Goal: Task Accomplishment & Management: Complete application form

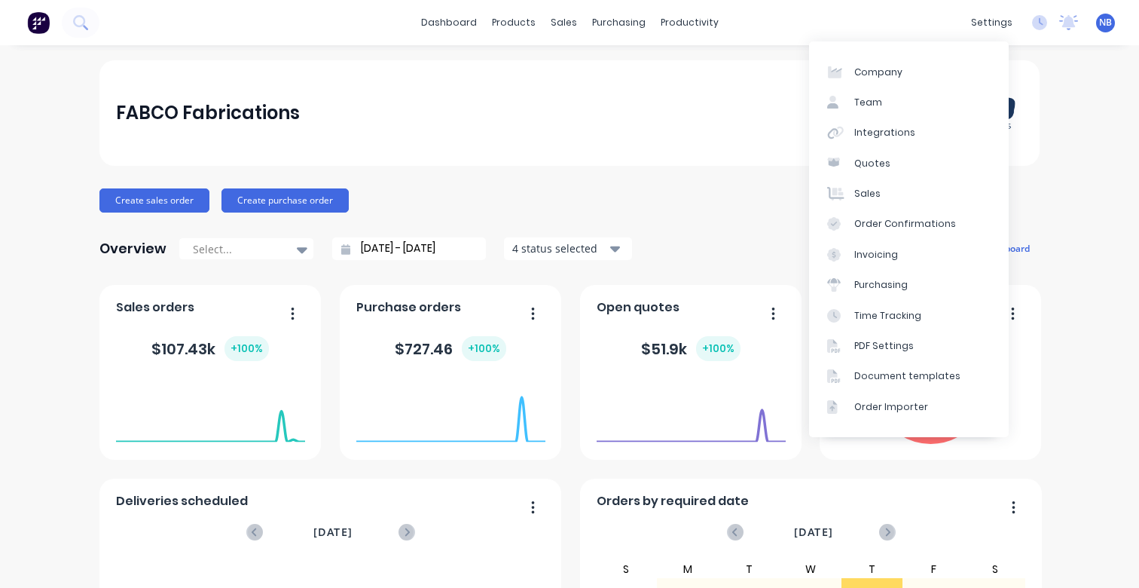
click at [676, 188] on div "Create sales order Create purchase order" at bounding box center [569, 200] width 940 height 24
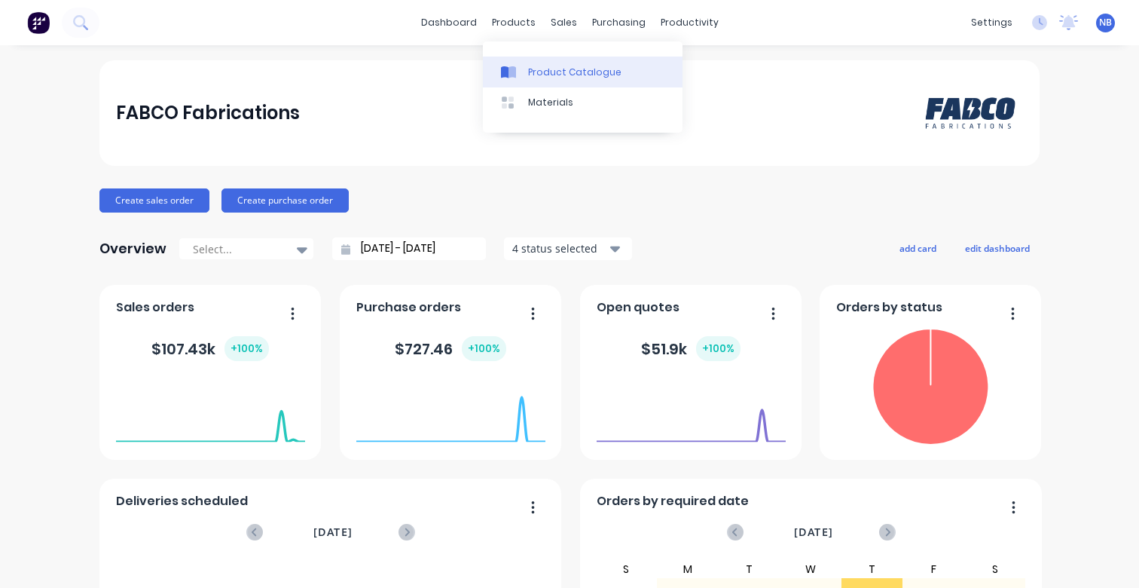
click at [528, 81] on link "Product Catalogue" at bounding box center [583, 72] width 200 height 30
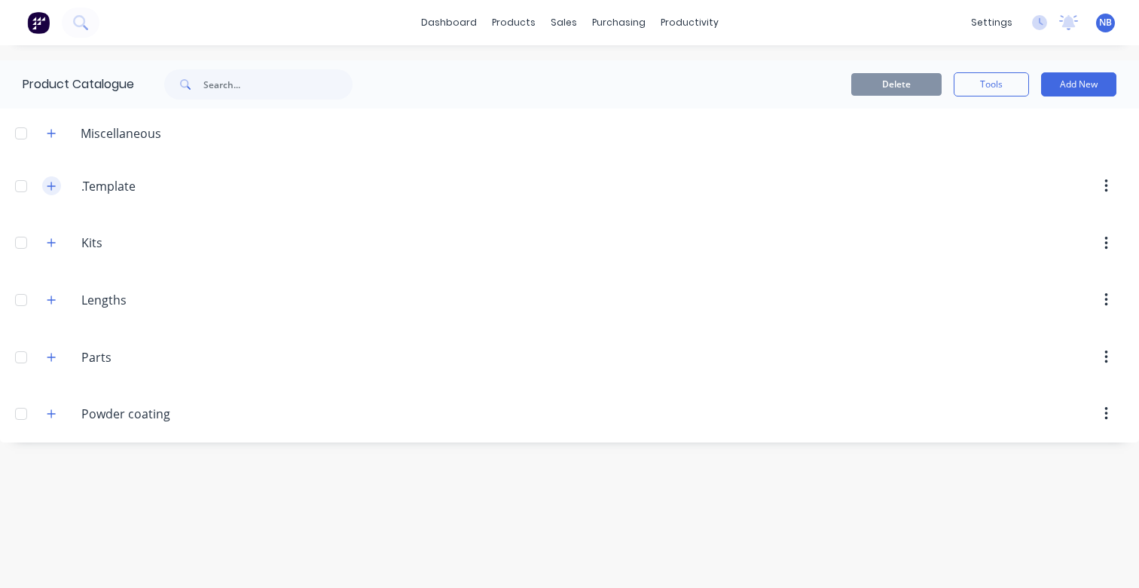
click at [59, 191] on button "button" at bounding box center [51, 185] width 19 height 19
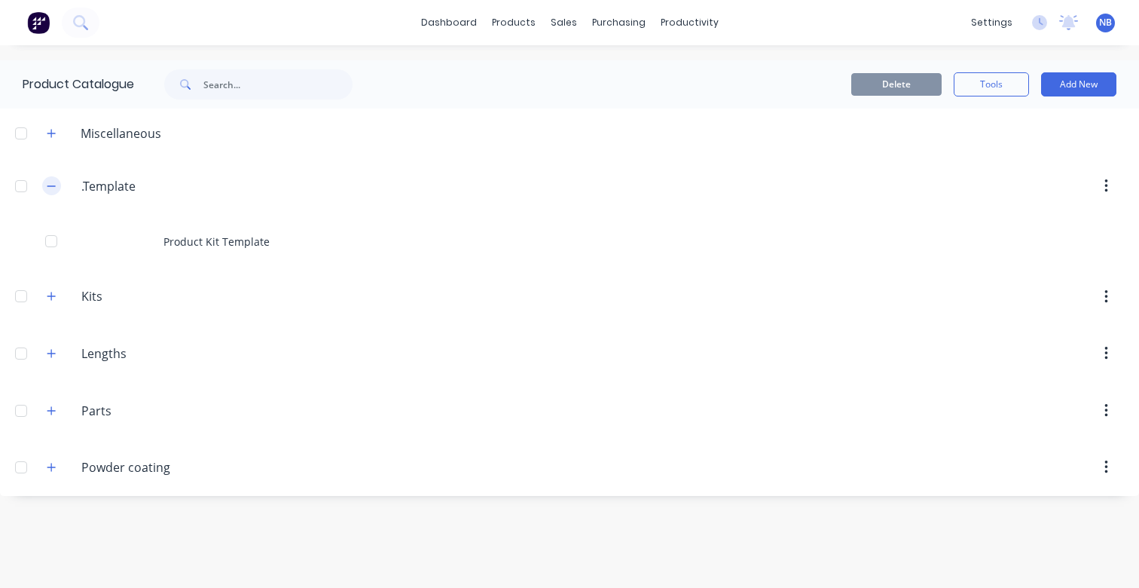
click at [56, 191] on icon "button" at bounding box center [51, 186] width 9 height 11
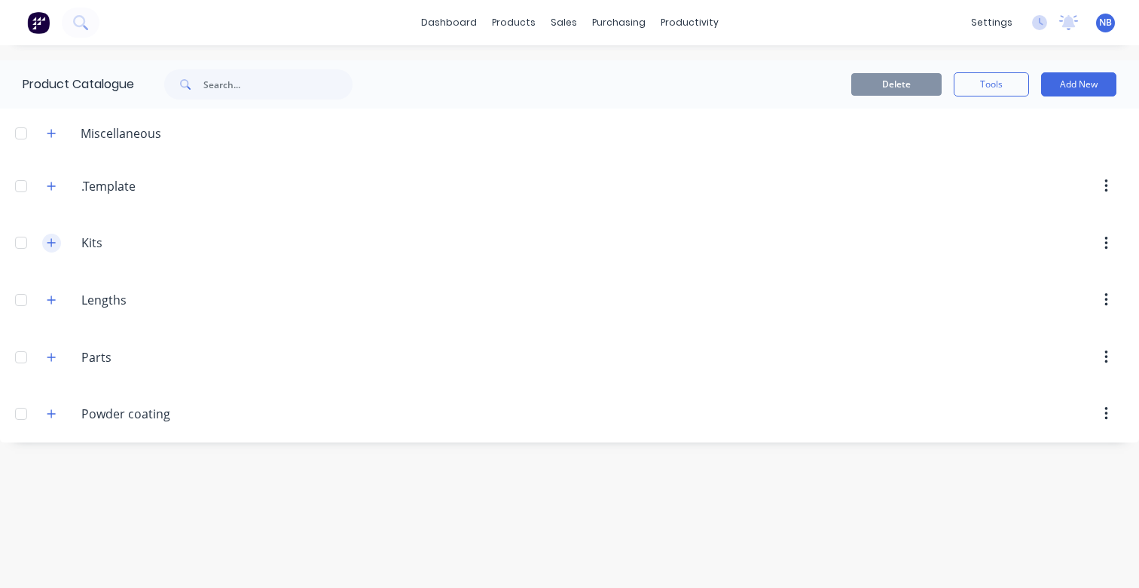
click at [52, 240] on icon "button" at bounding box center [51, 243] width 8 height 8
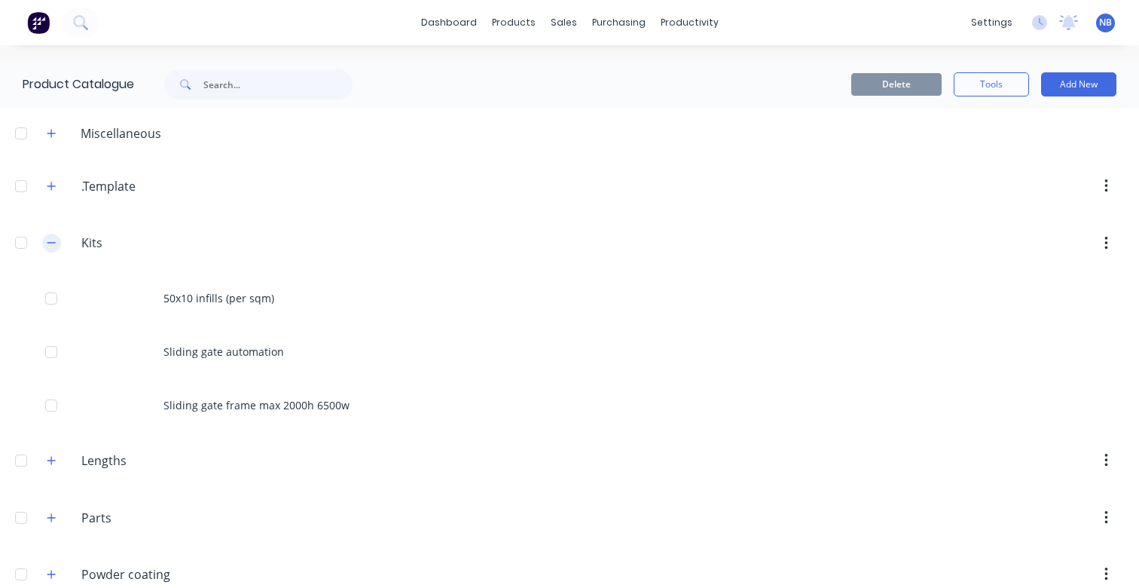
click at [52, 240] on icon "button" at bounding box center [51, 242] width 9 height 11
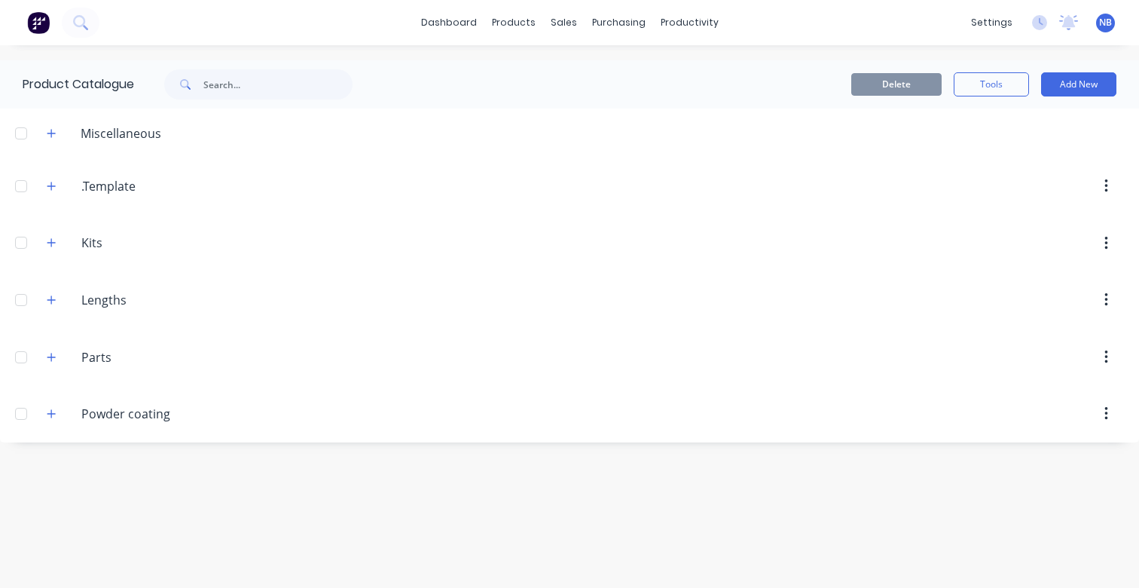
click at [1109, 25] on span "NB" at bounding box center [1105, 23] width 13 height 14
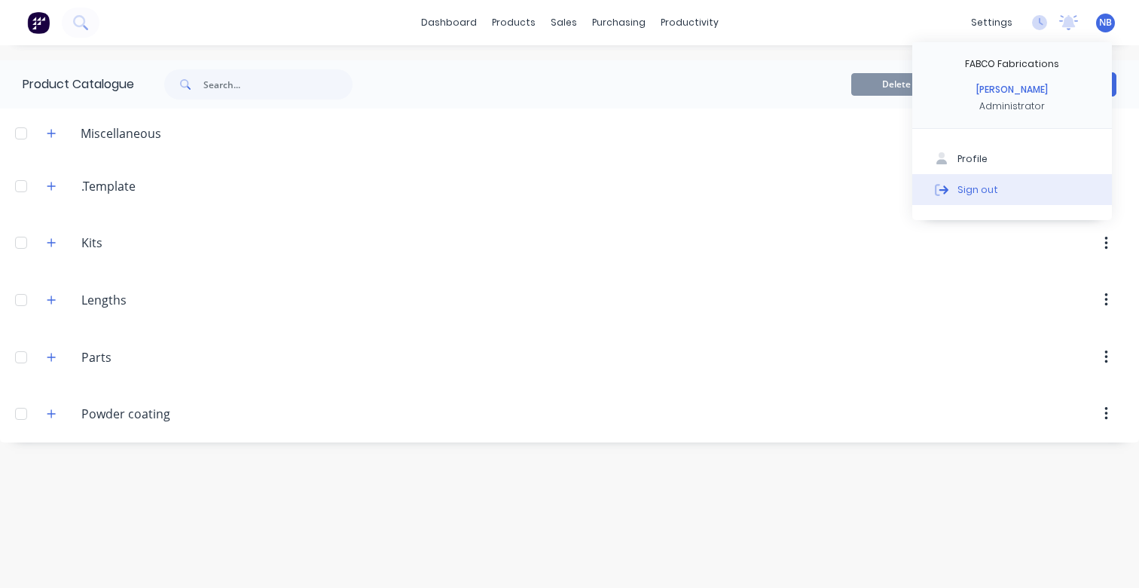
click at [960, 190] on div "Sign out" at bounding box center [978, 189] width 41 height 14
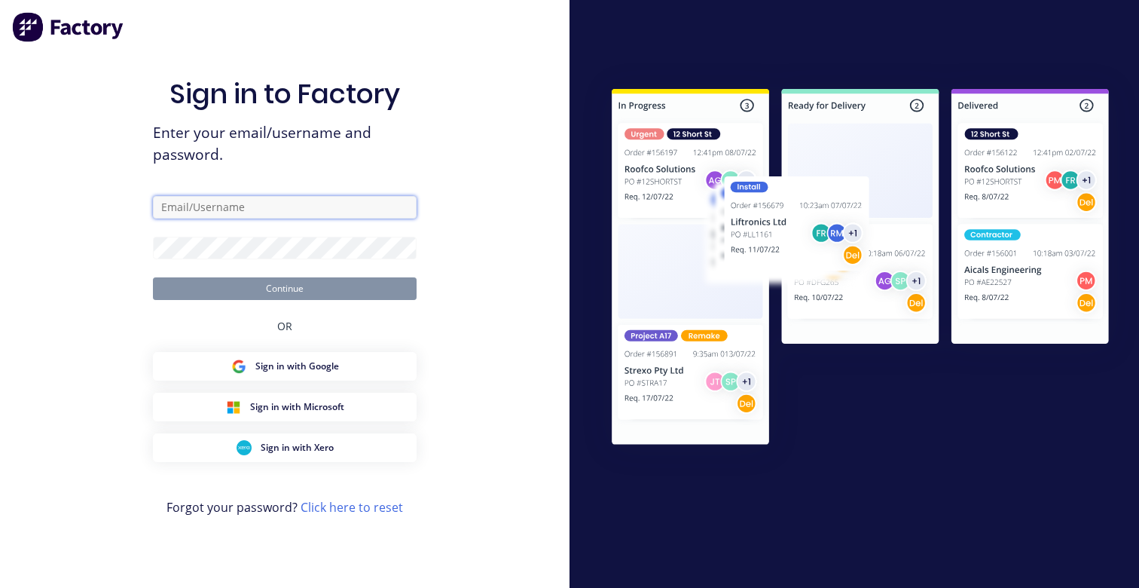
click at [284, 211] on input "text" at bounding box center [285, 207] width 264 height 23
click at [316, 184] on div "Sign in to Factory Enter your email/username and password. Continue OR Sign in …" at bounding box center [285, 309] width 264 height 534
click at [356, 206] on input "text" at bounding box center [285, 207] width 264 height 23
click at [430, 164] on div "Sign in to Factory Enter your email/username and password. Continue OR Sign in …" at bounding box center [285, 294] width 570 height 588
click at [316, 223] on form "Continue" at bounding box center [285, 248] width 264 height 104
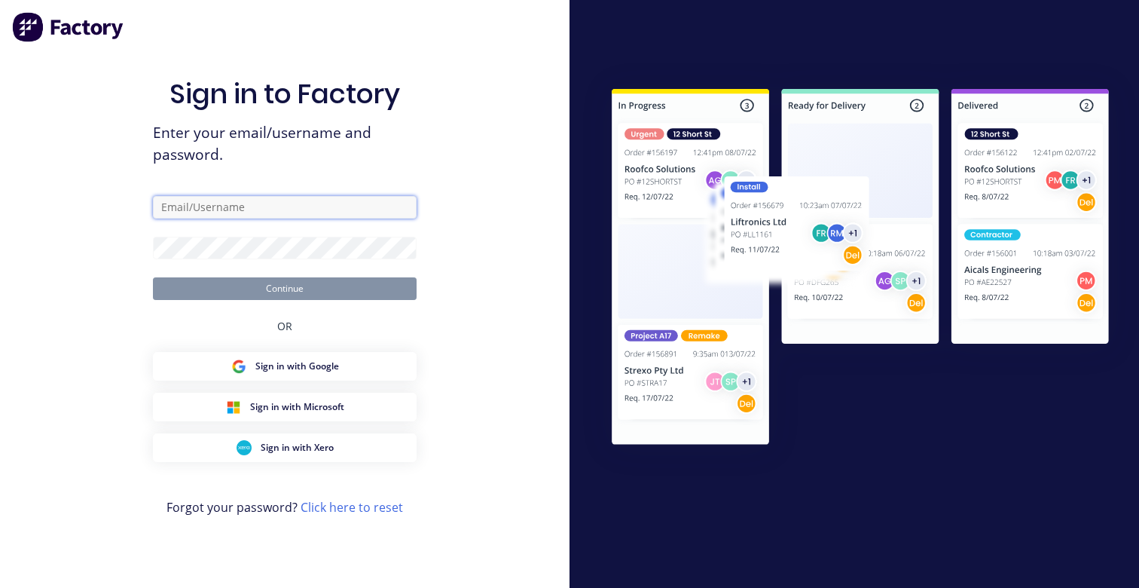
click at [314, 216] on input "text" at bounding box center [285, 207] width 264 height 23
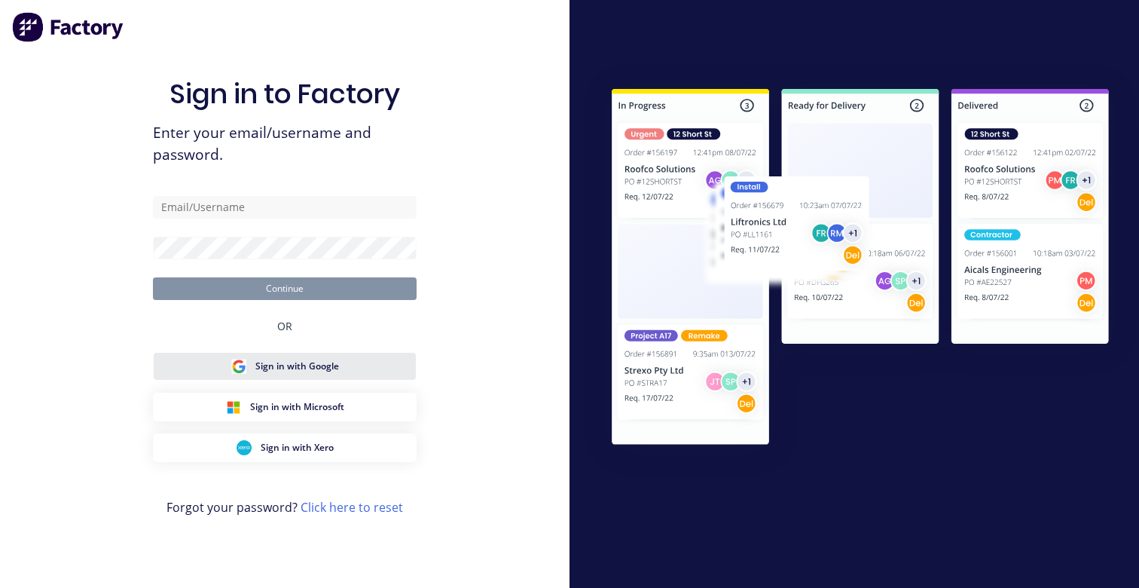
click at [354, 375] on button "Sign in with Google" at bounding box center [285, 366] width 264 height 29
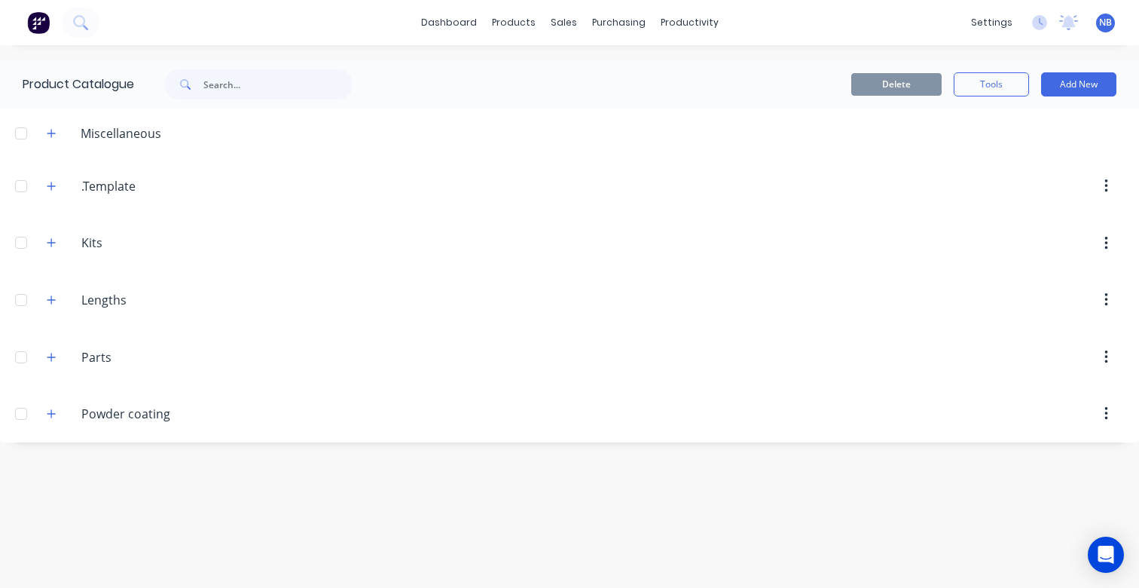
click at [62, 184] on div ".Template .Template" at bounding box center [153, 186] width 237 height 27
click at [62, 187] on div ".Template .Template" at bounding box center [153, 186] width 237 height 27
click at [59, 184] on button "button" at bounding box center [51, 185] width 19 height 19
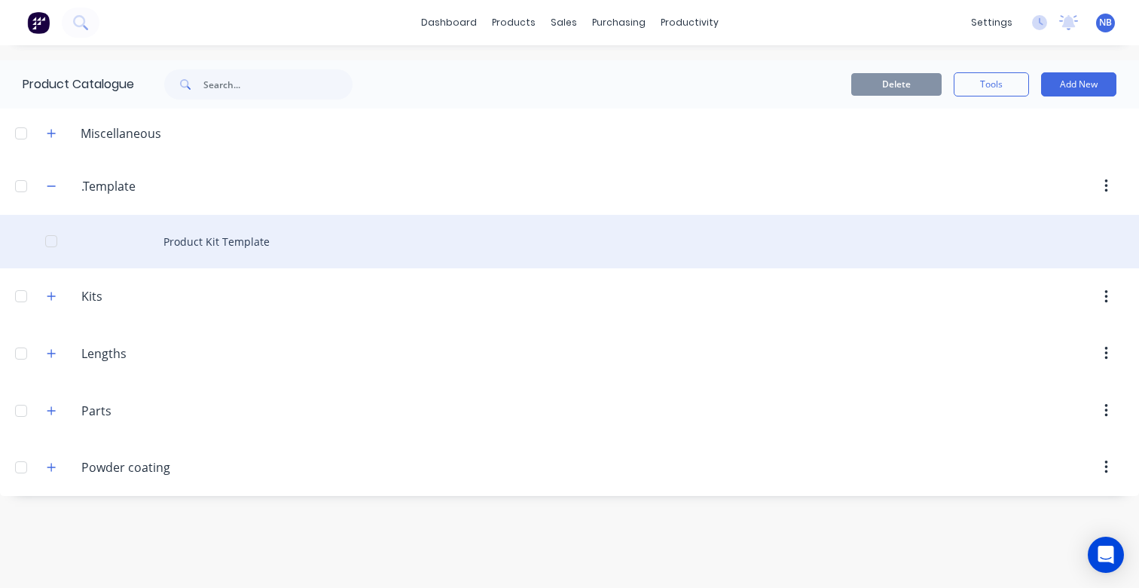
click at [210, 241] on div "Product Kit Template" at bounding box center [569, 242] width 1139 height 54
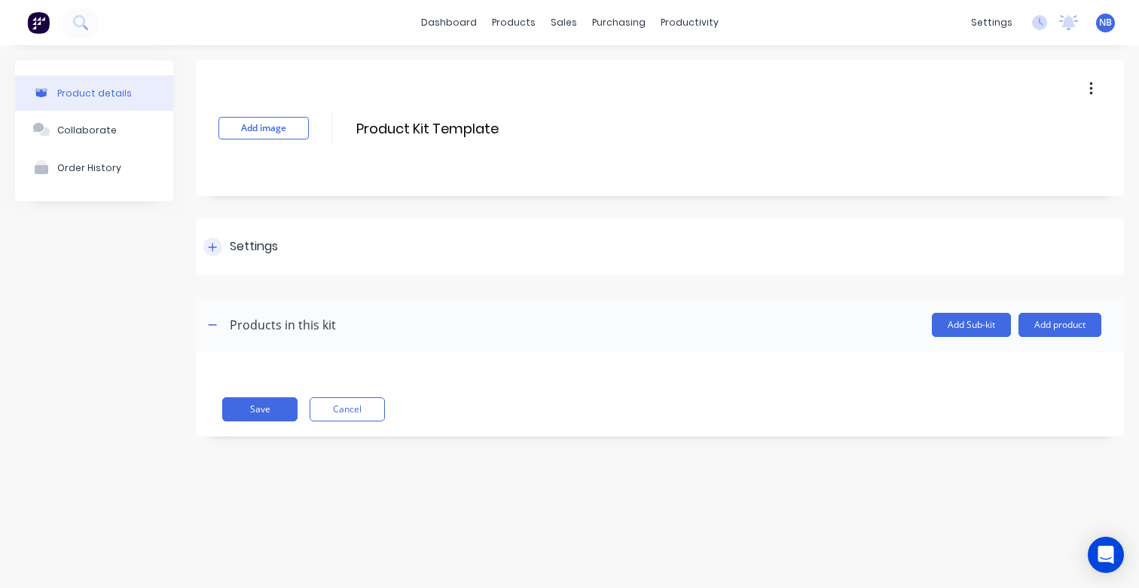
click at [210, 244] on icon at bounding box center [212, 247] width 9 height 11
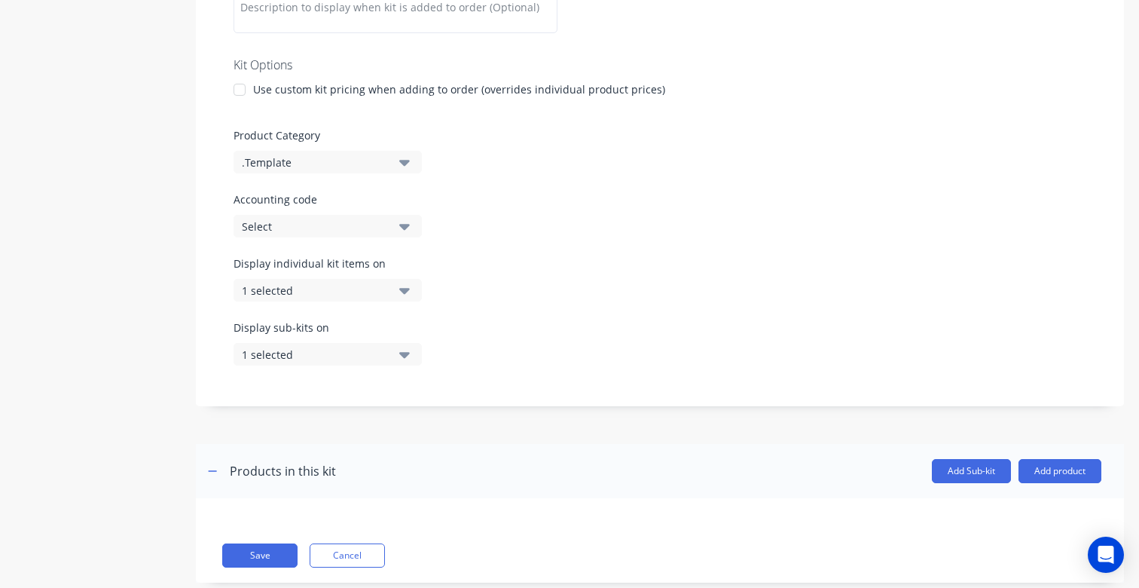
scroll to position [329, 0]
click at [402, 289] on icon "button" at bounding box center [404, 289] width 11 height 6
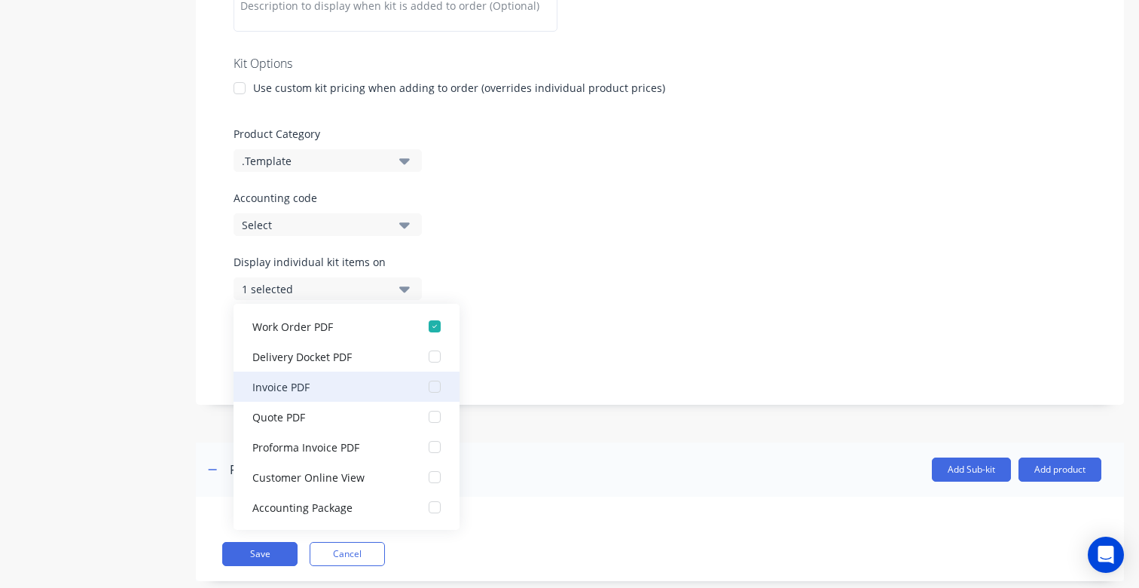
scroll to position [360, 0]
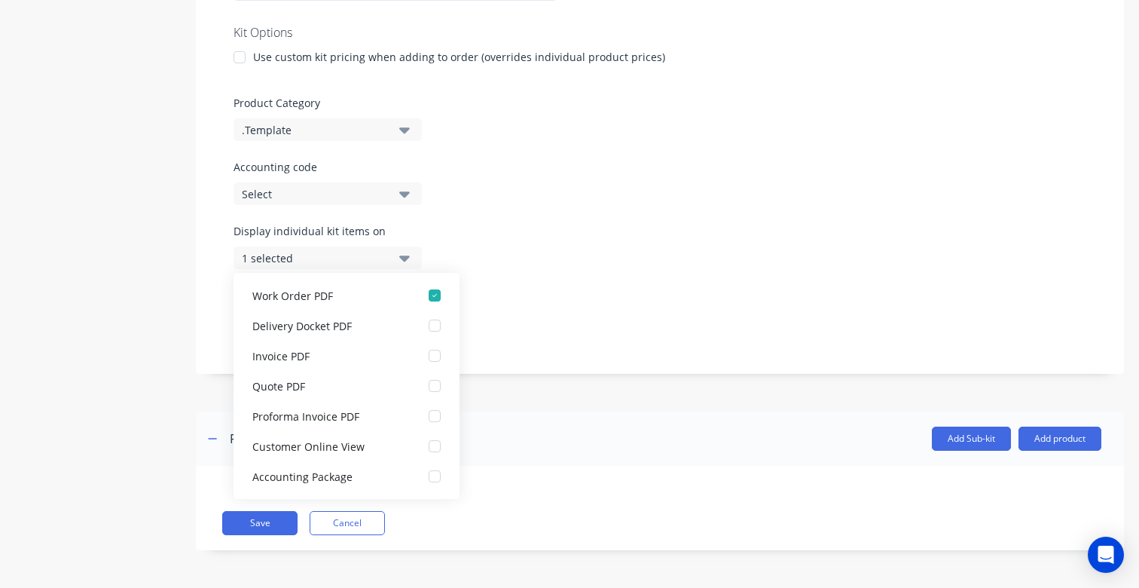
click at [639, 261] on div "Display individual kit items on 1 selected" at bounding box center [660, 255] width 853 height 64
click at [451, 245] on div "Display individual kit items on 1 selected" at bounding box center [660, 255] width 853 height 64
click at [399, 252] on button "1 selected" at bounding box center [328, 257] width 188 height 23
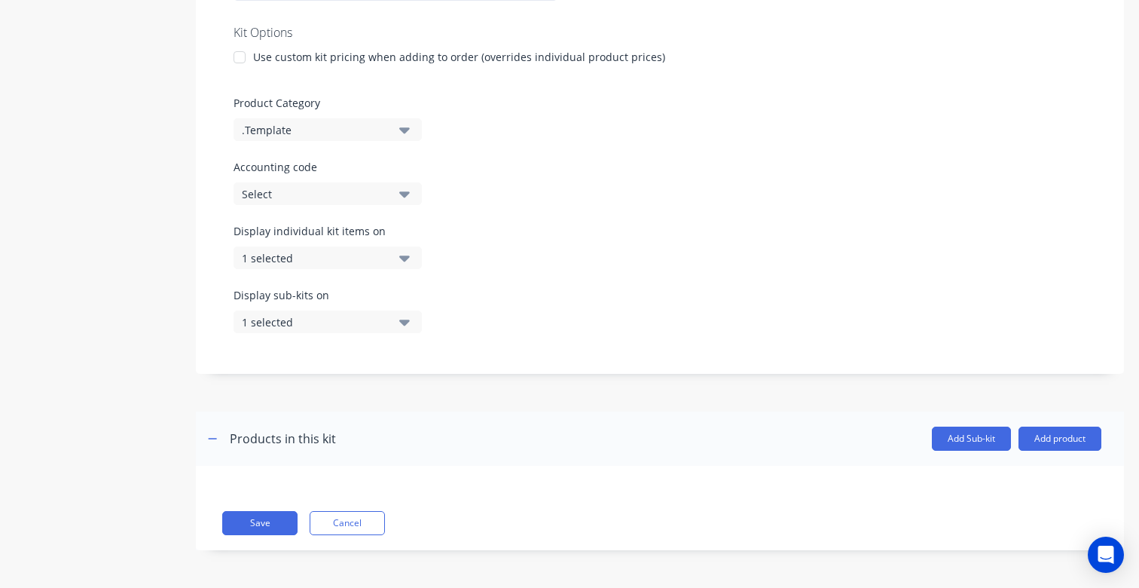
click at [389, 317] on button "1 selected" at bounding box center [328, 321] width 188 height 23
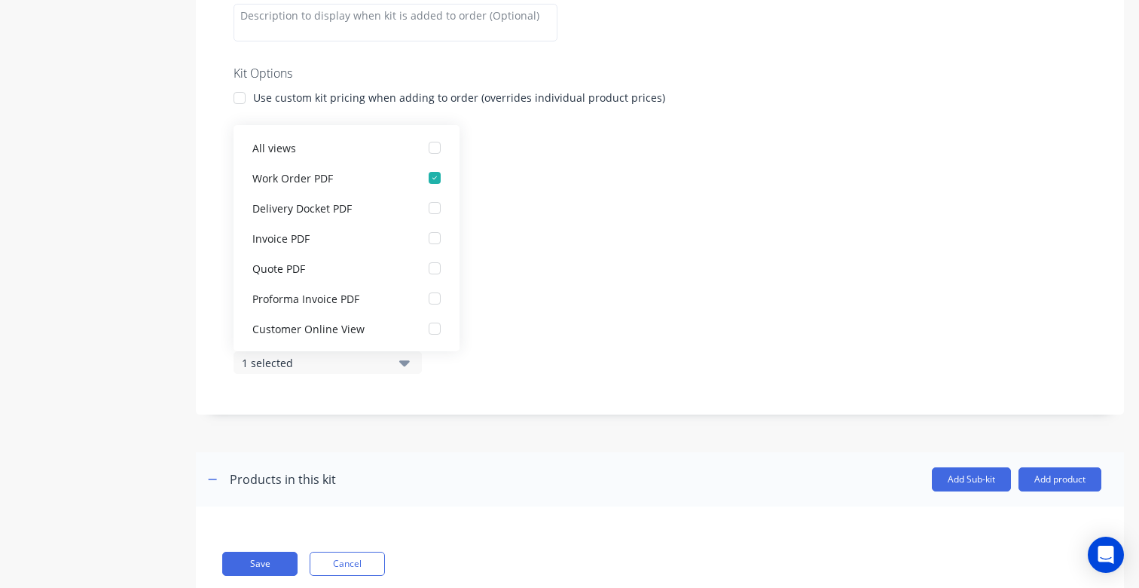
scroll to position [317, 0]
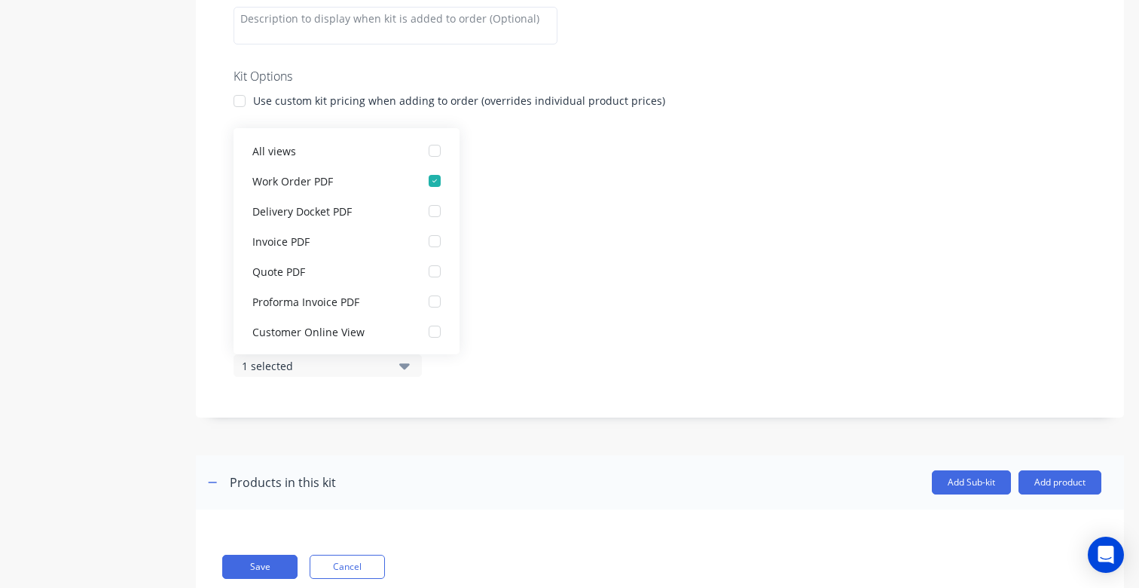
click at [403, 362] on icon "button" at bounding box center [404, 365] width 11 height 17
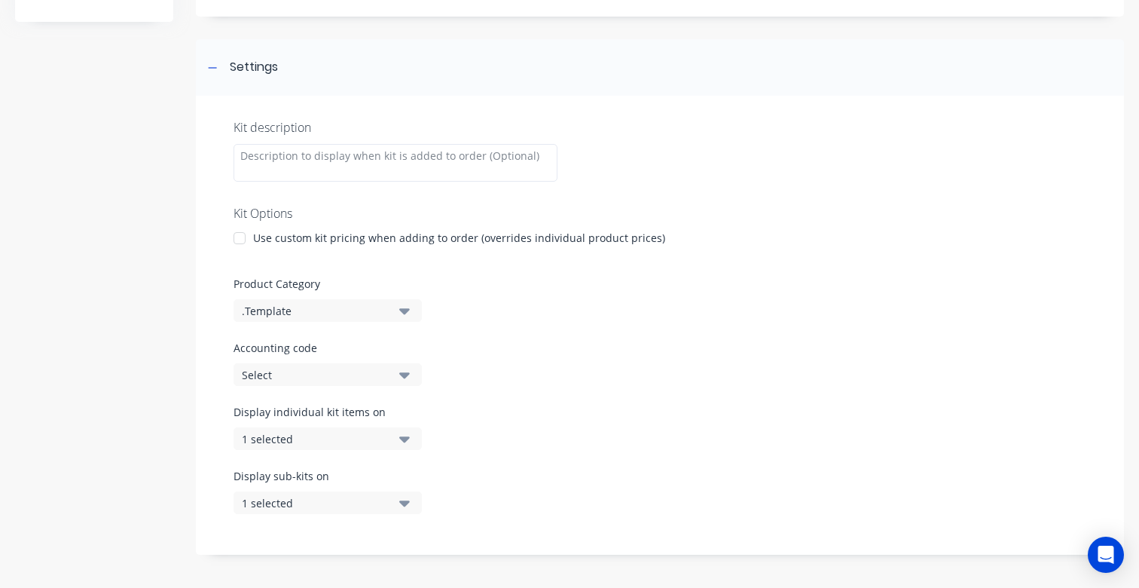
scroll to position [0, 0]
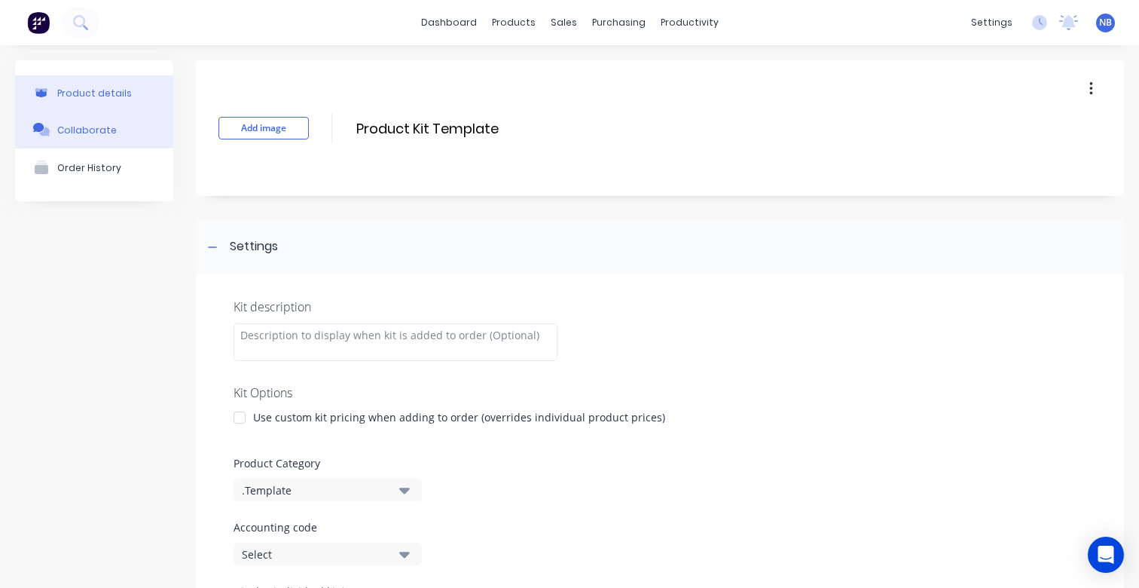
click at [84, 127] on div "Collaborate" at bounding box center [87, 129] width 60 height 11
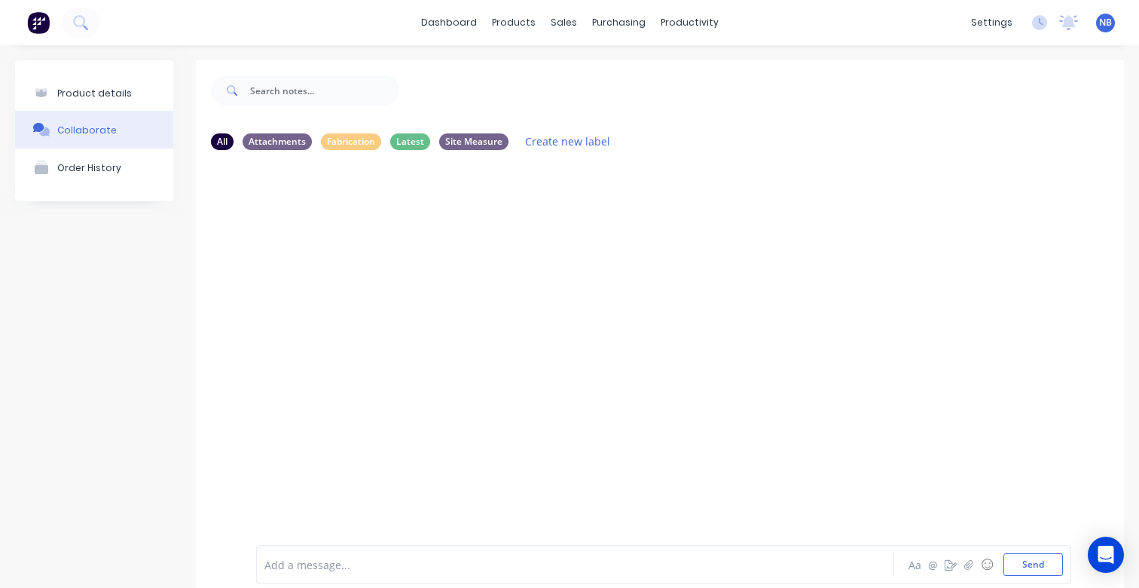
scroll to position [34, 0]
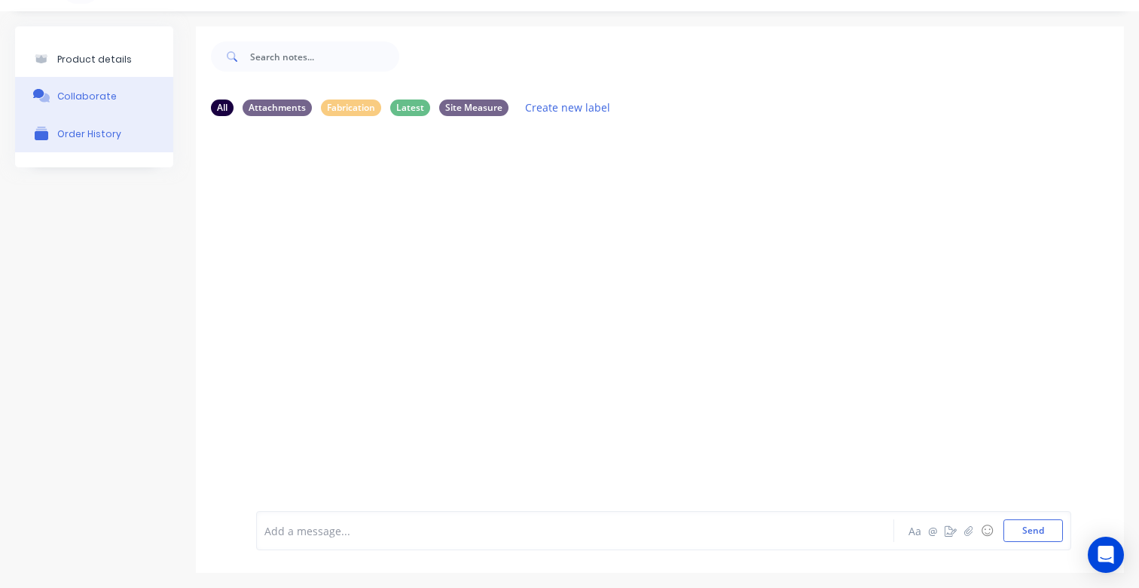
click at [134, 140] on button "Order History" at bounding box center [94, 134] width 158 height 38
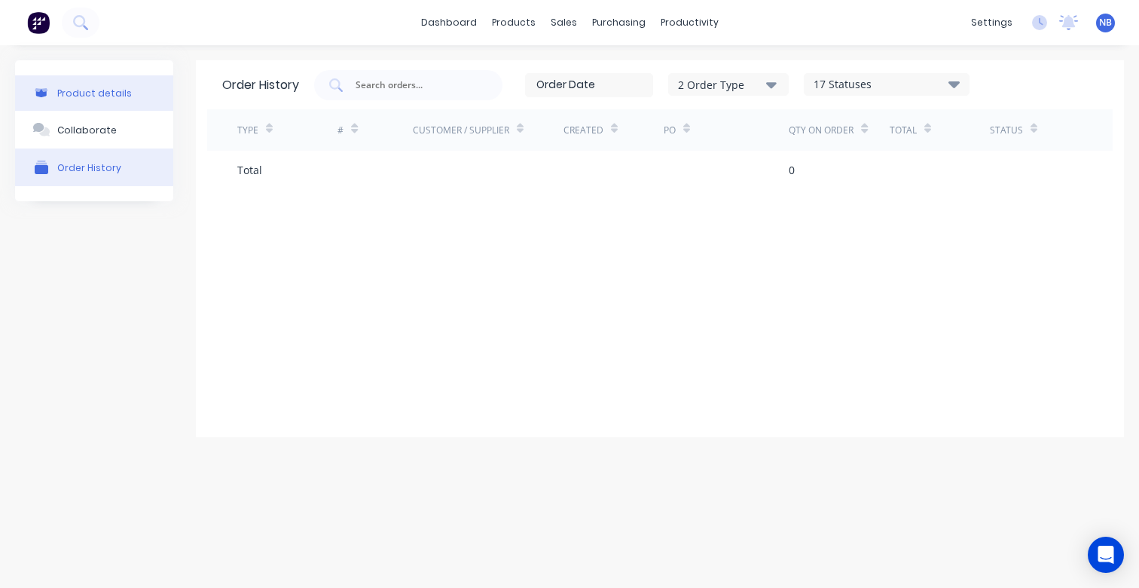
click at [110, 89] on div "Product details" at bounding box center [94, 92] width 75 height 11
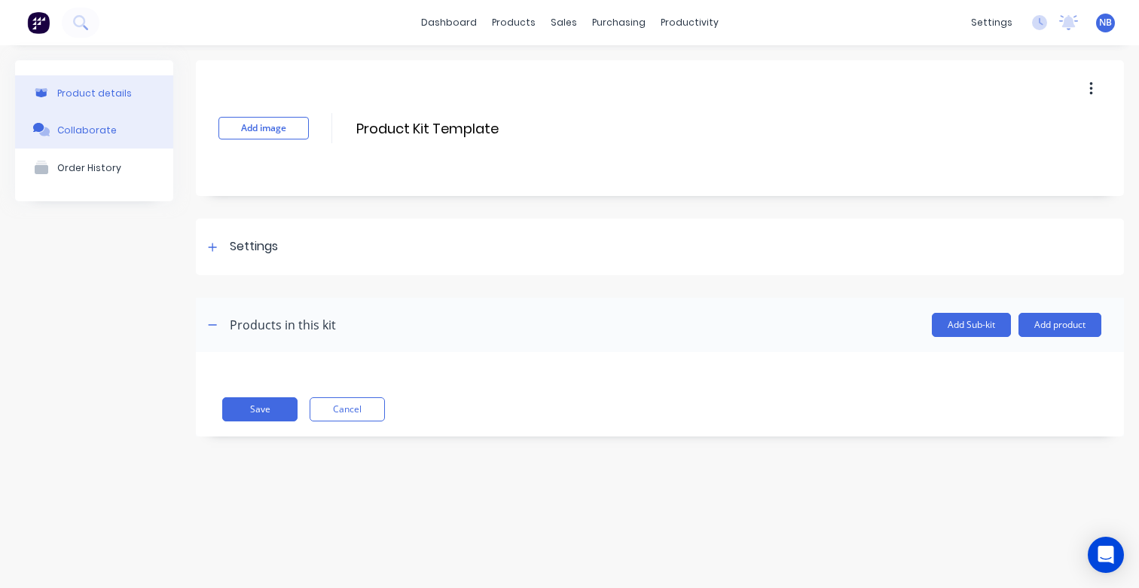
click at [150, 127] on button "Collaborate" at bounding box center [94, 130] width 158 height 38
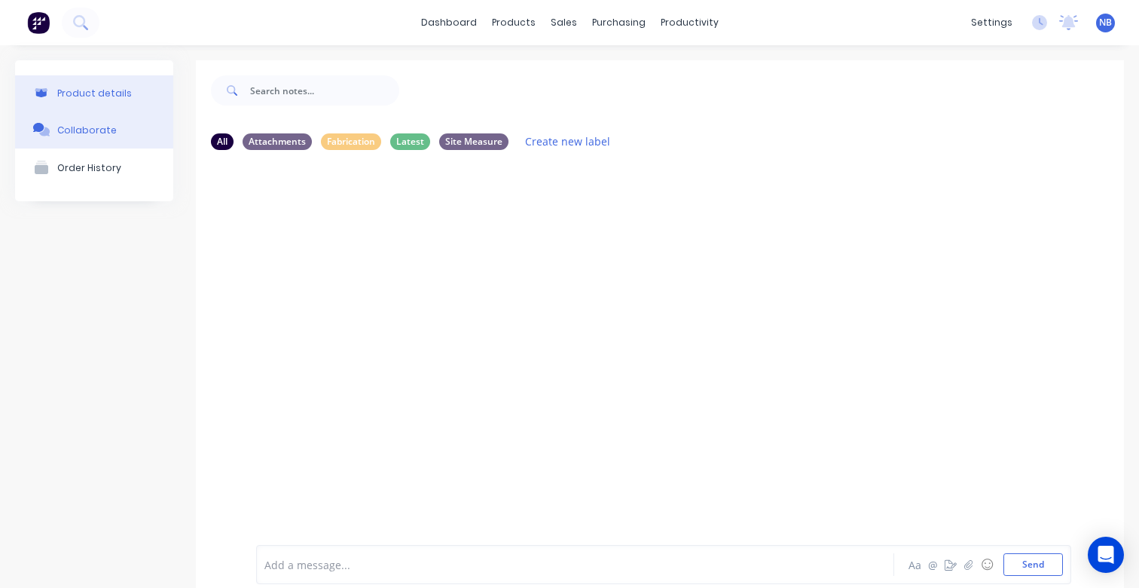
click at [115, 108] on button "Product details" at bounding box center [94, 92] width 158 height 35
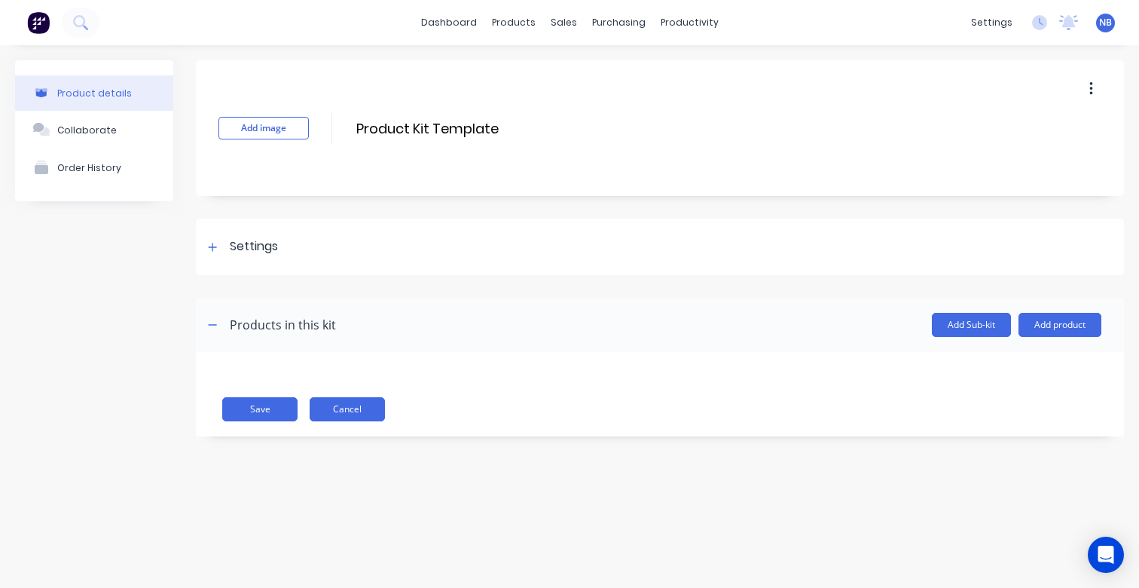
click at [326, 402] on button "Cancel" at bounding box center [347, 409] width 75 height 24
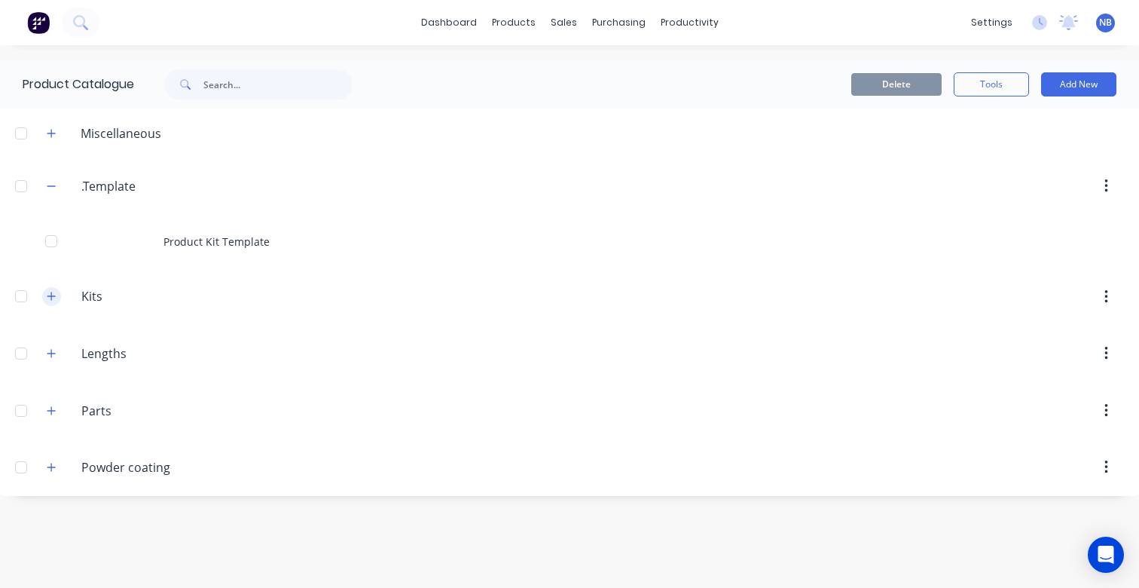
click at [57, 301] on button "button" at bounding box center [51, 296] width 19 height 19
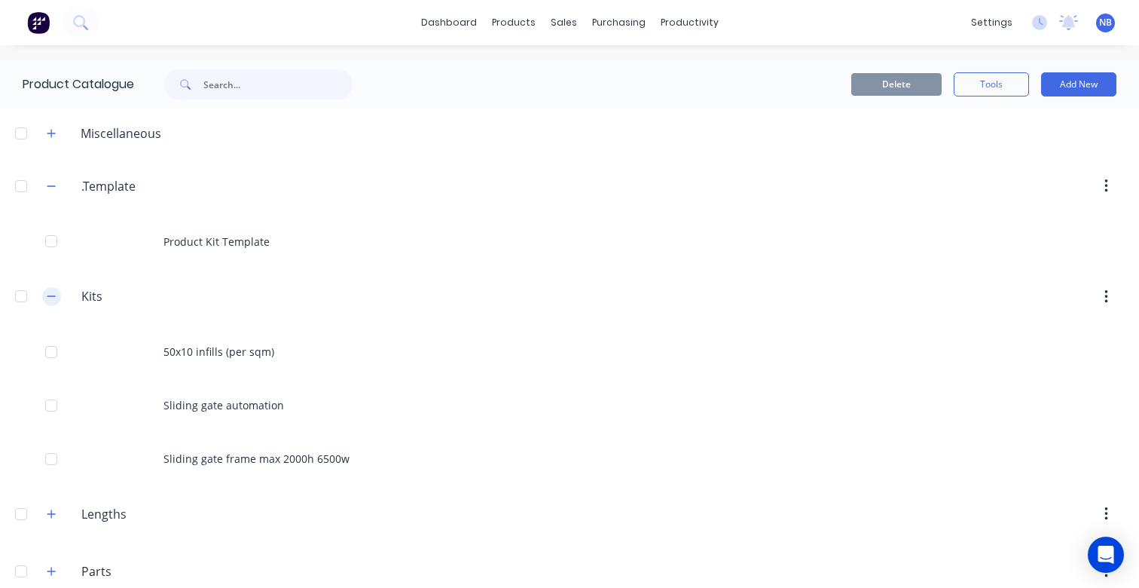
click at [57, 298] on button "button" at bounding box center [51, 296] width 19 height 19
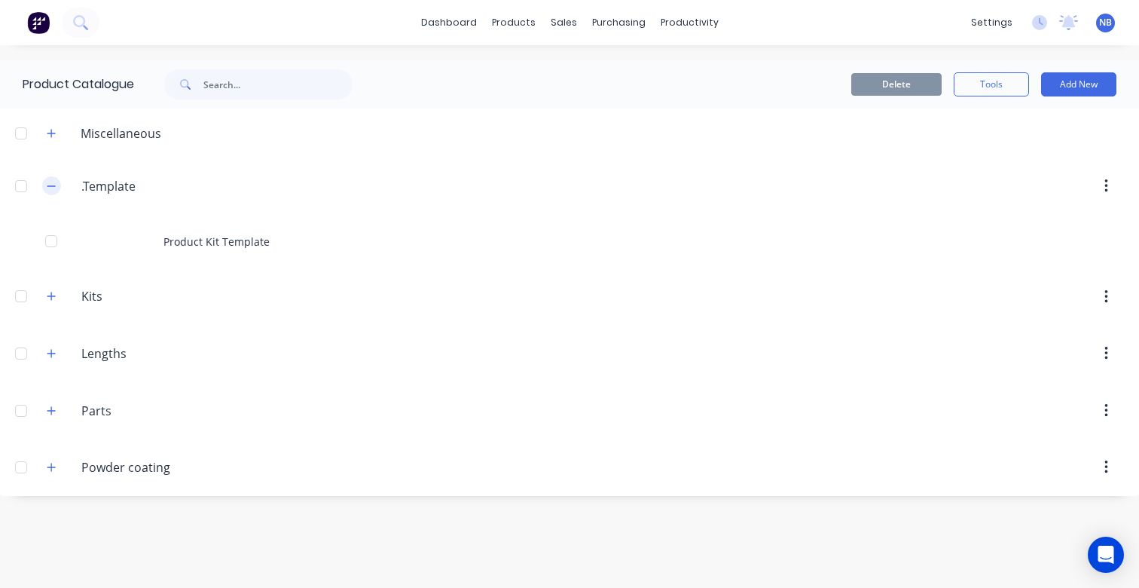
click at [49, 182] on icon "button" at bounding box center [51, 186] width 9 height 11
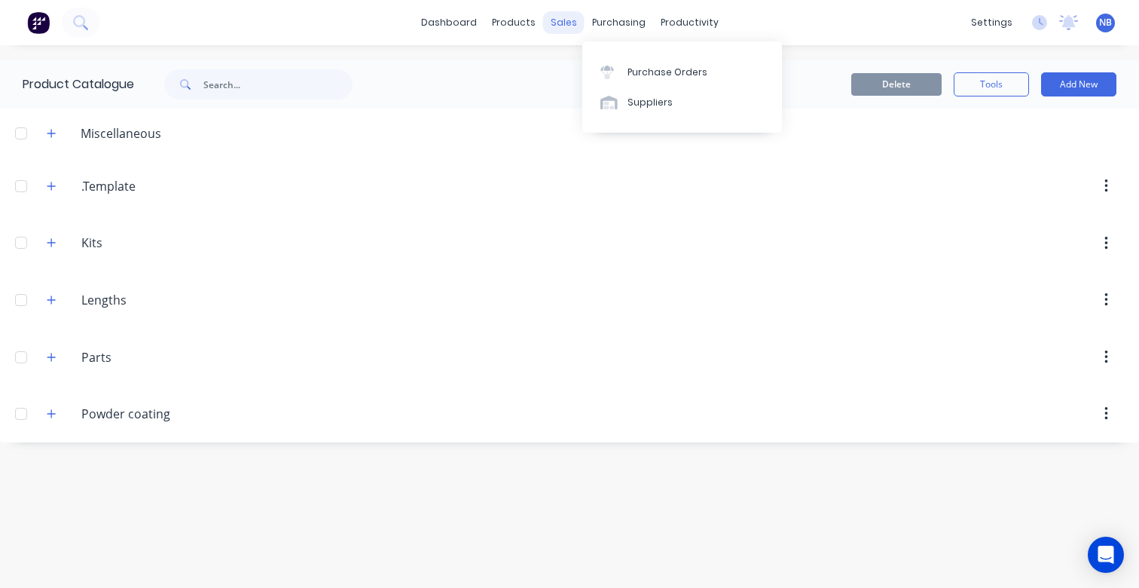
click at [562, 30] on div "sales" at bounding box center [563, 22] width 41 height 23
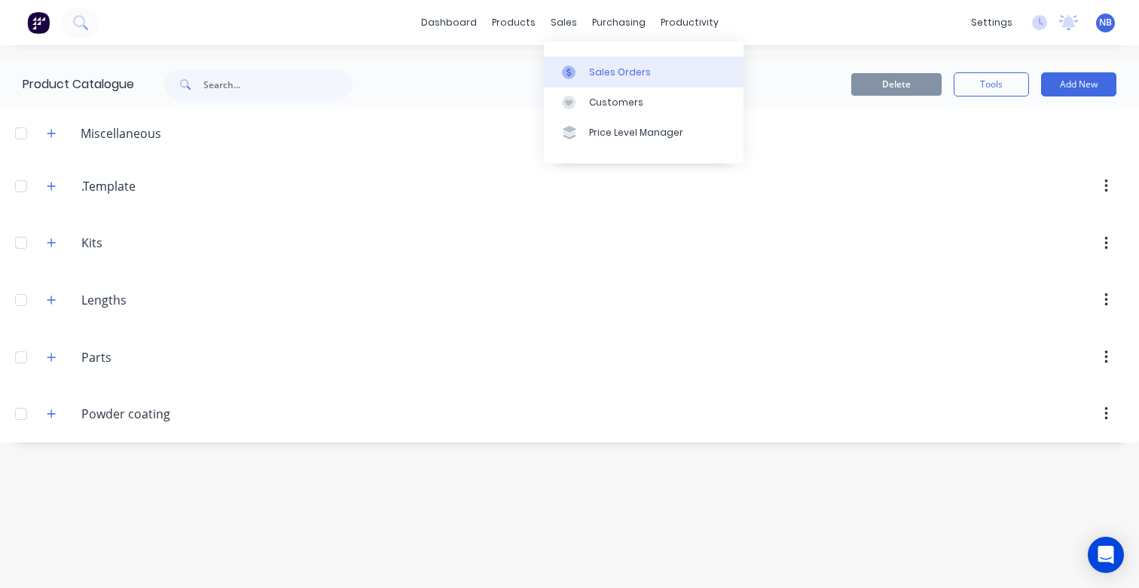
click at [573, 63] on link "Sales Orders" at bounding box center [644, 72] width 200 height 30
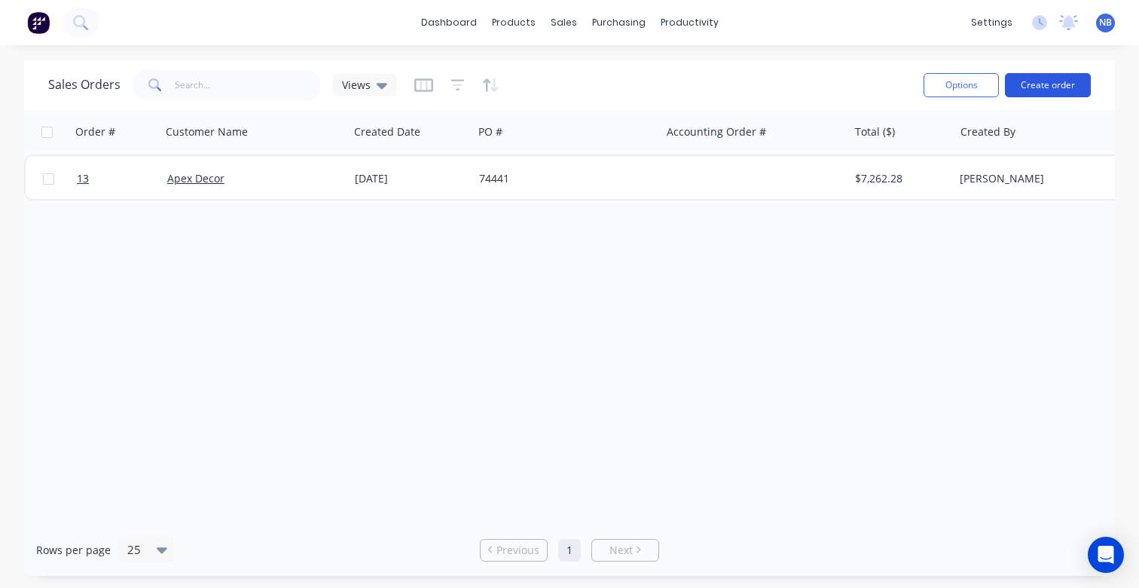
click at [1044, 86] on button "Create order" at bounding box center [1048, 85] width 86 height 24
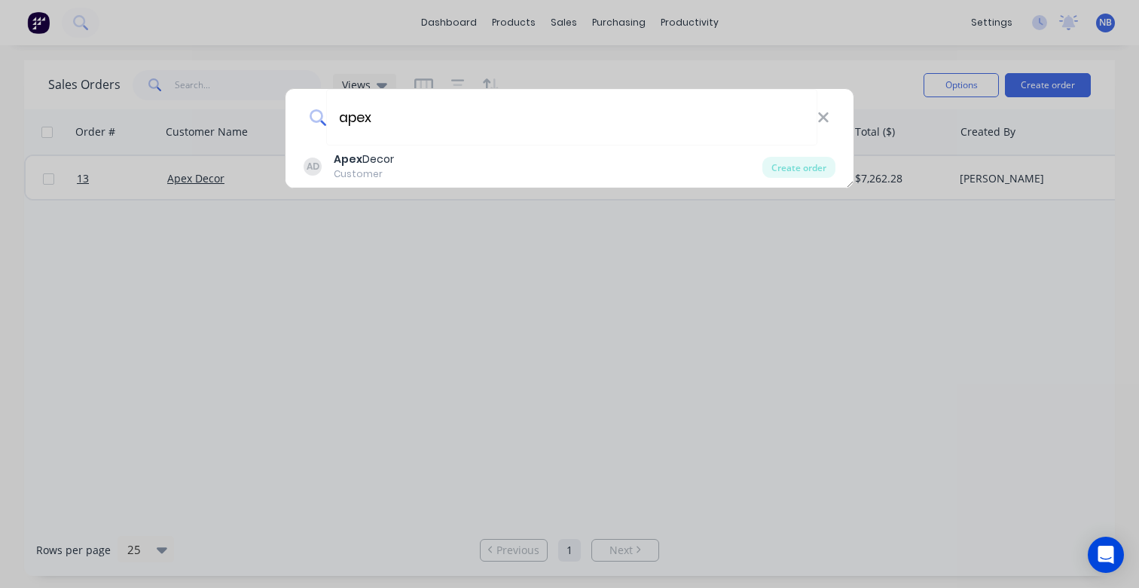
type input "apex"
click at [472, 172] on div "AD Apex Decor Customer" at bounding box center [533, 165] width 459 height 29
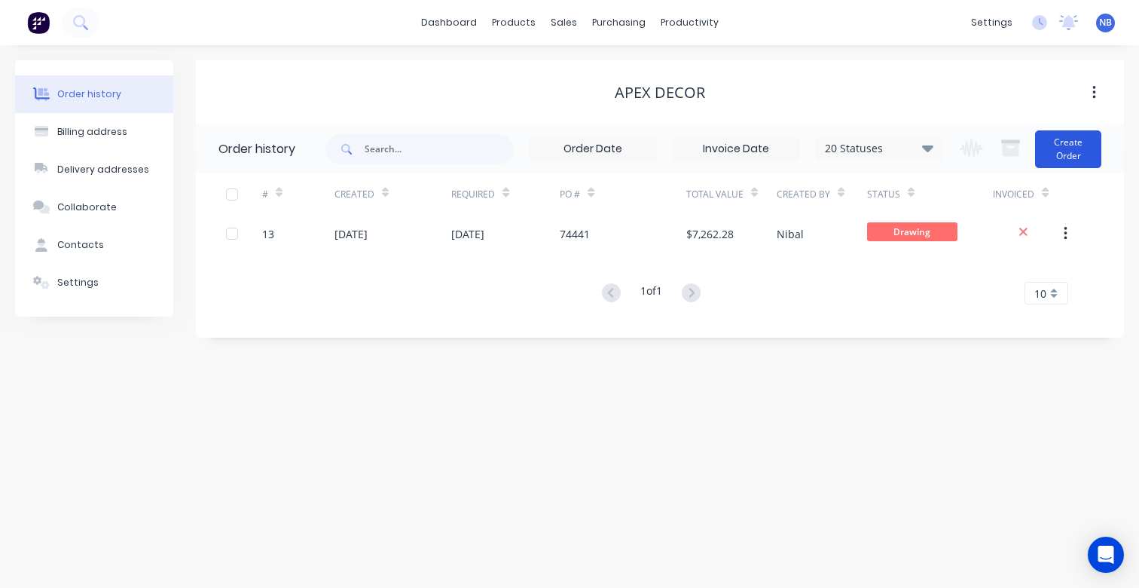
click at [1044, 164] on button "Create Order" at bounding box center [1068, 149] width 66 height 38
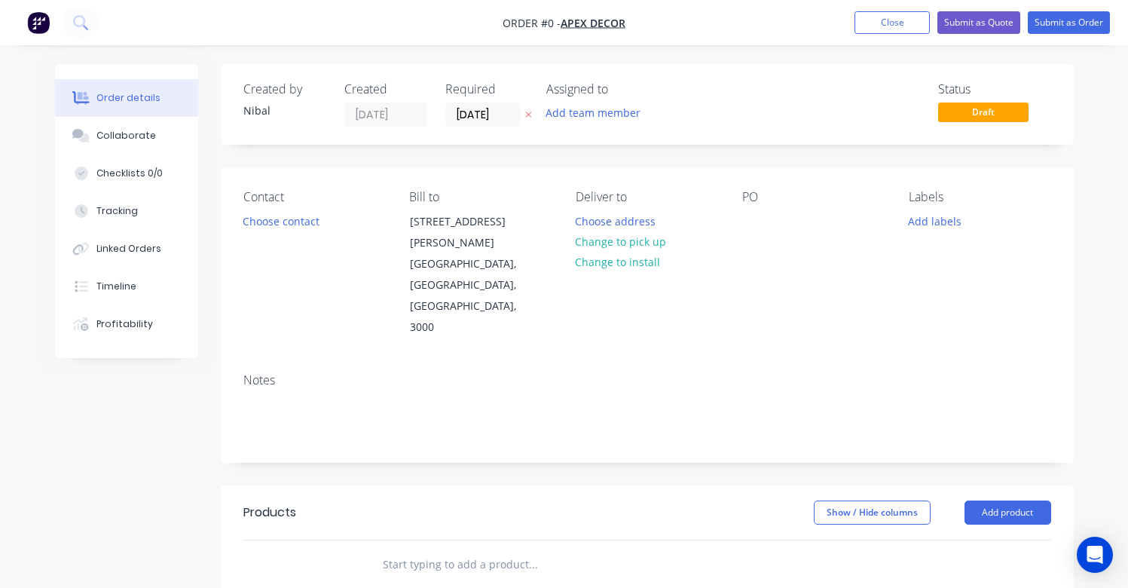
click at [519, 549] on input "text" at bounding box center [532, 564] width 301 height 30
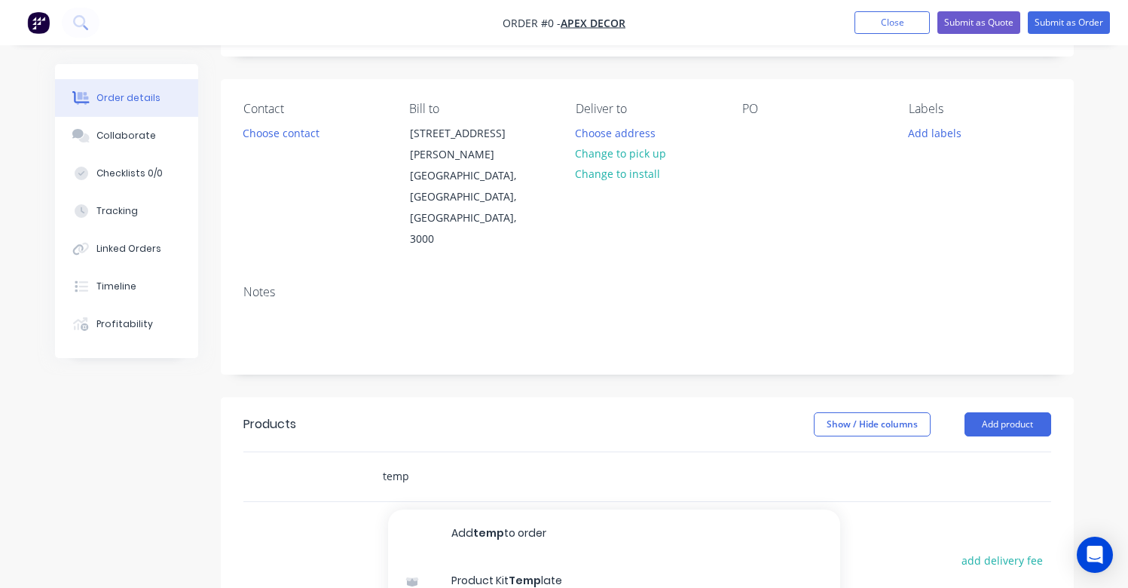
scroll to position [167, 0]
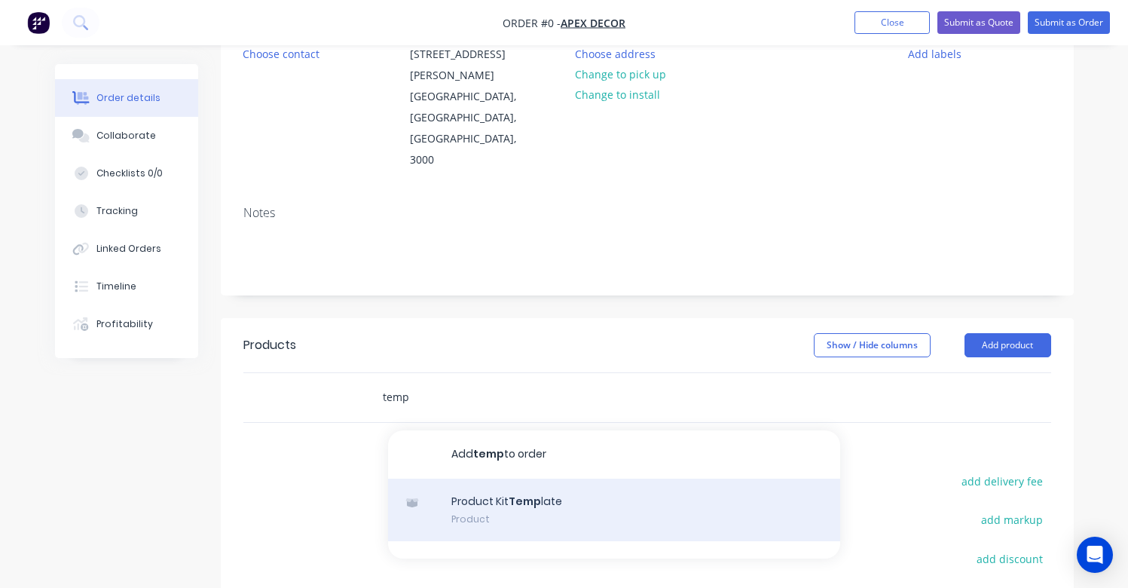
type input "temp"
click at [499, 479] on div "Product Kit Temp late Product" at bounding box center [614, 510] width 452 height 63
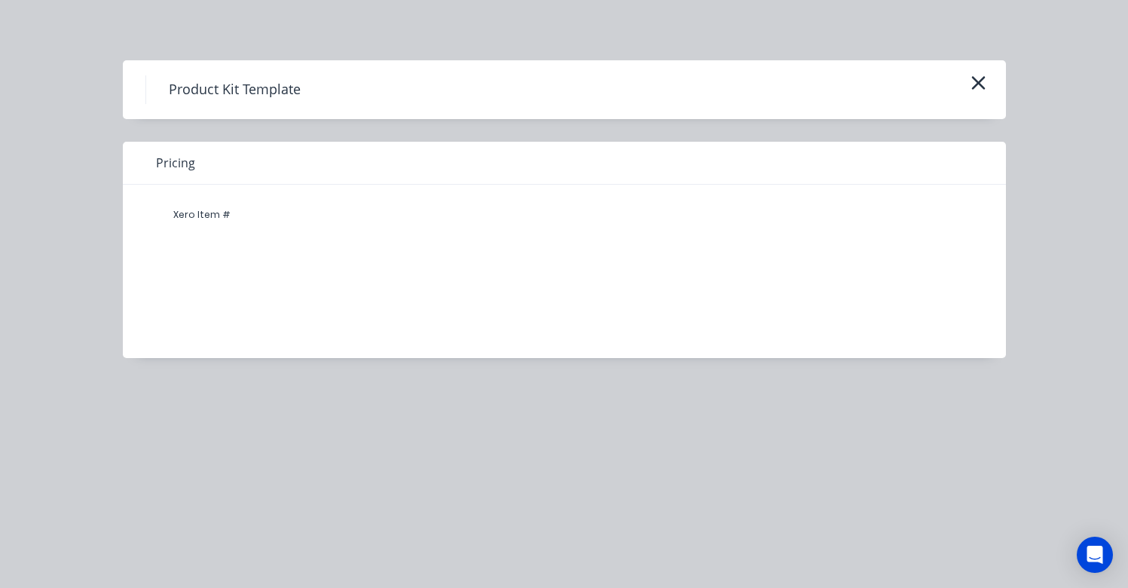
click at [200, 217] on div "Xero Item #" at bounding box center [202, 215] width 90 height 30
click at [220, 101] on h4 "Product Kit Template" at bounding box center [234, 89] width 178 height 29
click at [975, 88] on icon "button" at bounding box center [979, 82] width 16 height 21
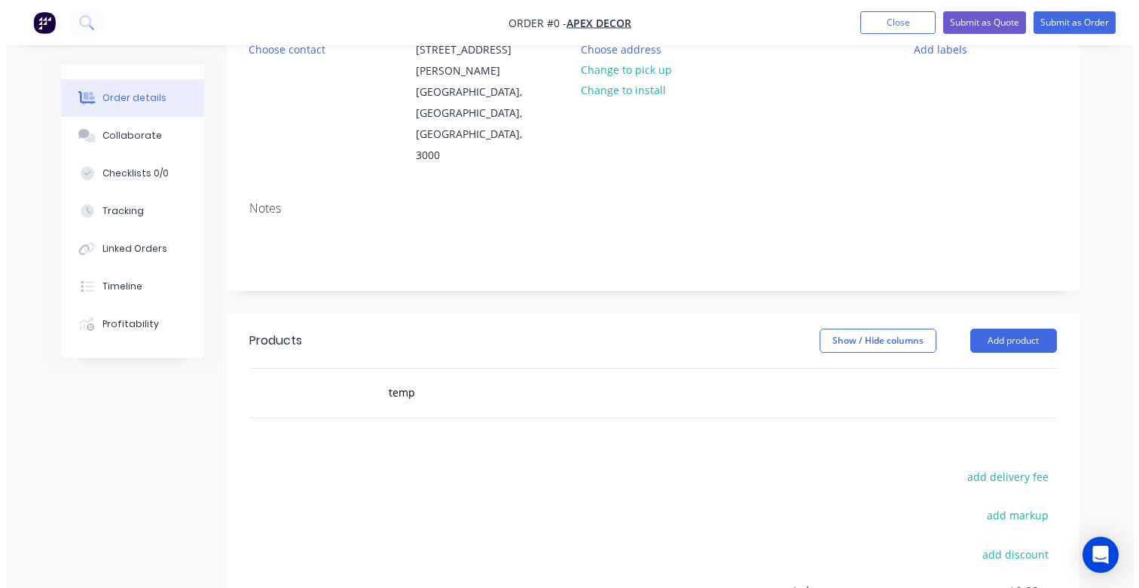
scroll to position [0, 0]
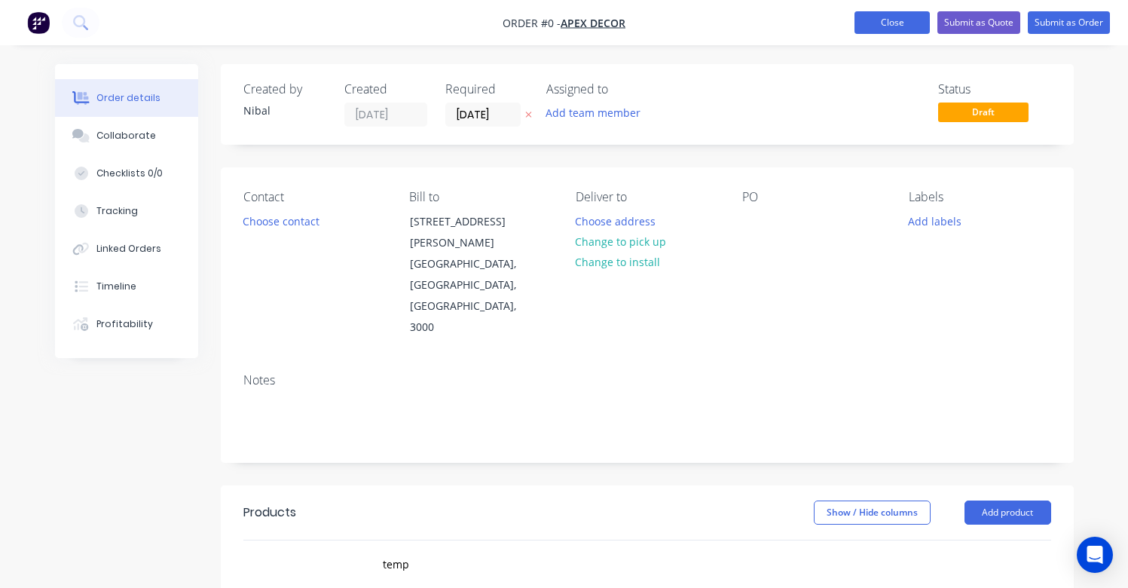
click at [919, 28] on button "Close" at bounding box center [892, 22] width 75 height 23
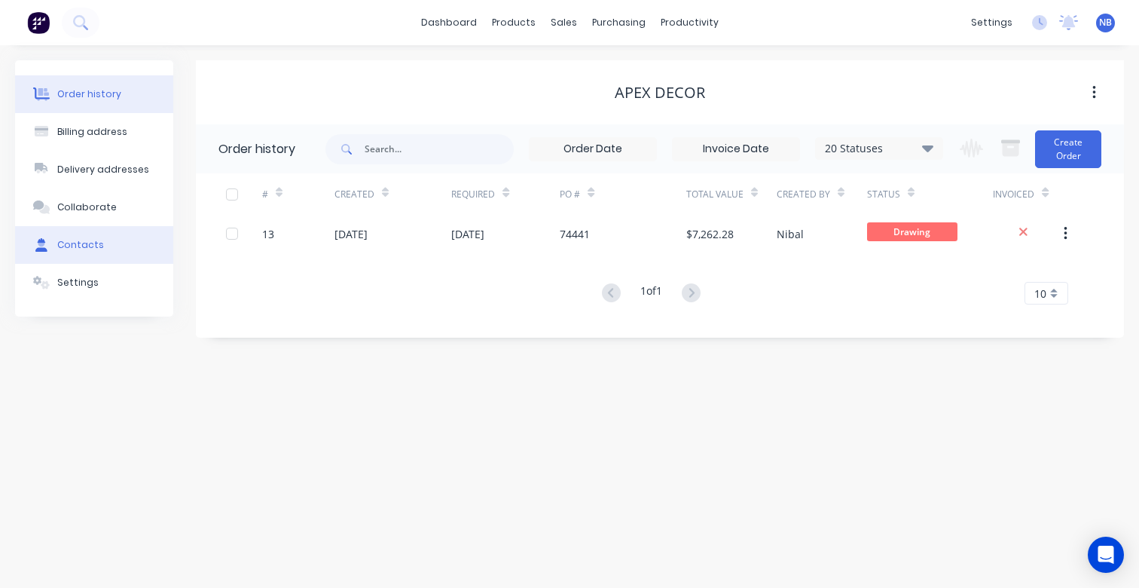
click at [94, 243] on div "Contacts" at bounding box center [80, 245] width 47 height 14
